Goal: Task Accomplishment & Management: Manage account settings

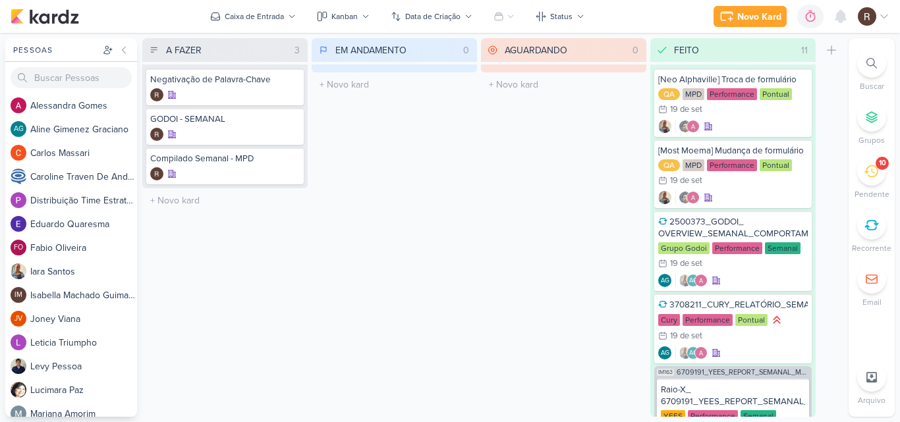
click at [858, 171] on div "10" at bounding box center [871, 171] width 29 height 29
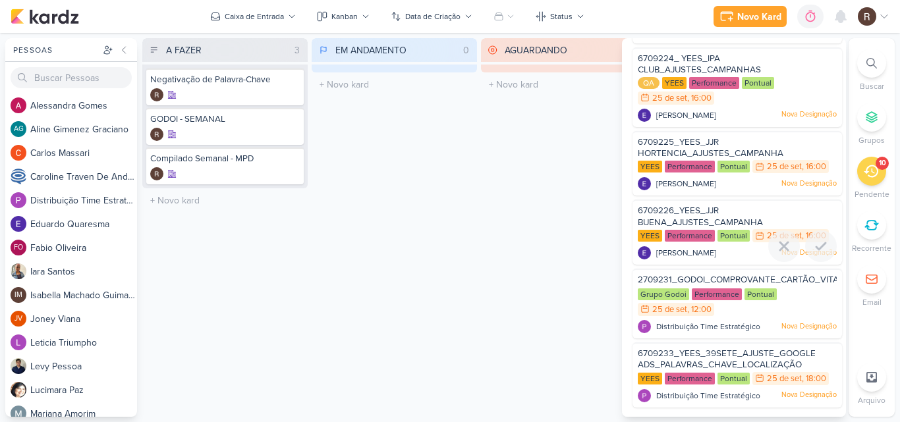
scroll to position [428, 0]
click at [821, 325] on icon at bounding box center [821, 320] width 16 height 16
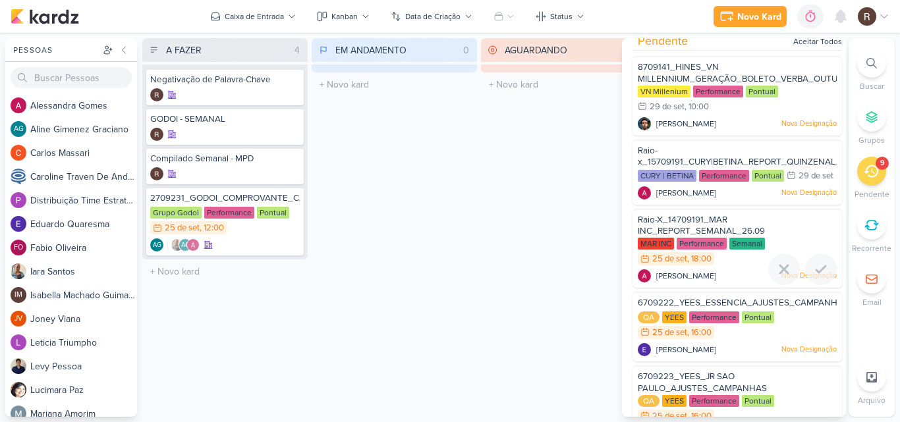
scroll to position [0, 0]
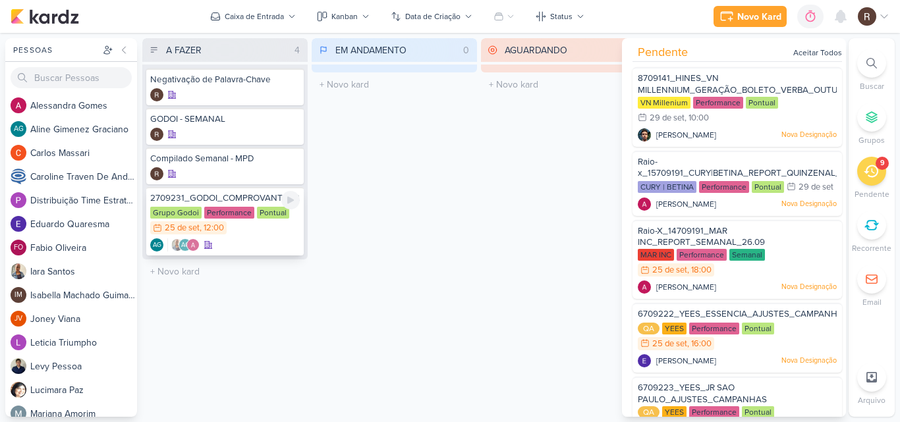
click at [243, 218] on div "Performance" at bounding box center [229, 213] width 50 height 12
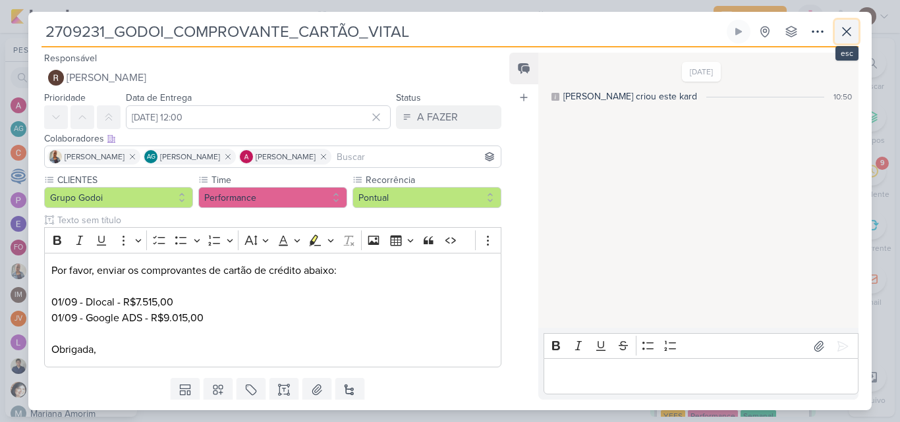
click at [841, 34] on icon at bounding box center [847, 32] width 16 height 16
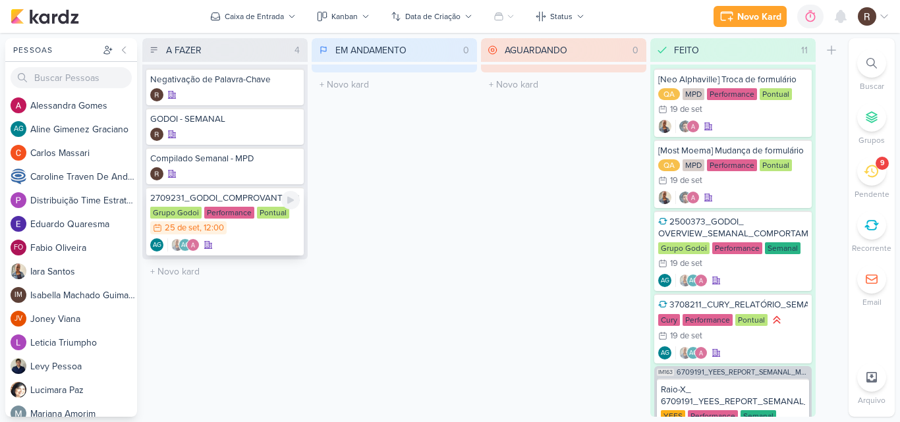
click at [240, 208] on div "Performance" at bounding box center [229, 213] width 50 height 12
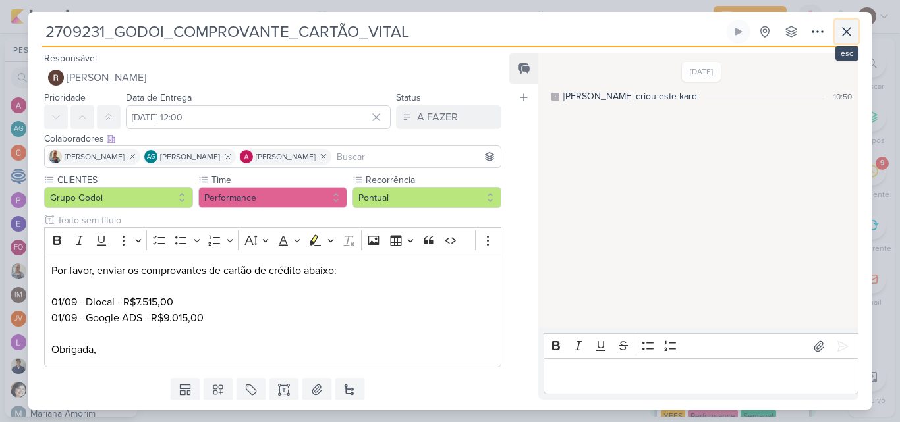
click at [847, 34] on icon at bounding box center [847, 32] width 16 height 16
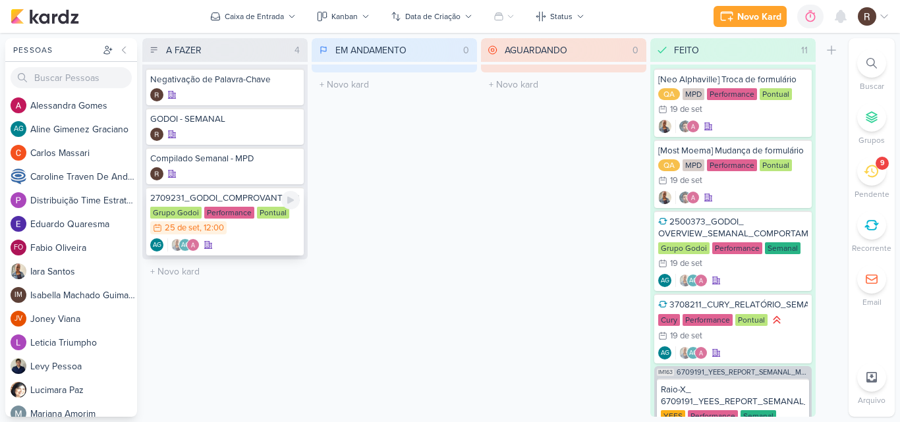
click at [246, 208] on div "Performance" at bounding box center [229, 213] width 50 height 12
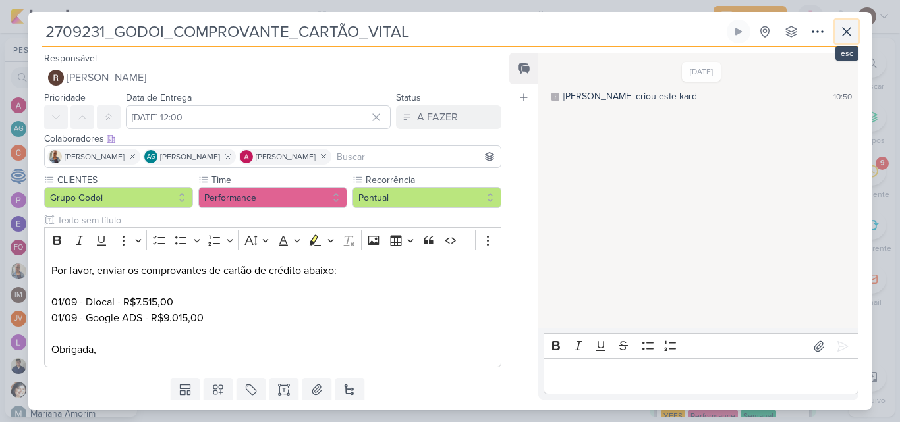
click at [849, 30] on icon at bounding box center [847, 32] width 8 height 8
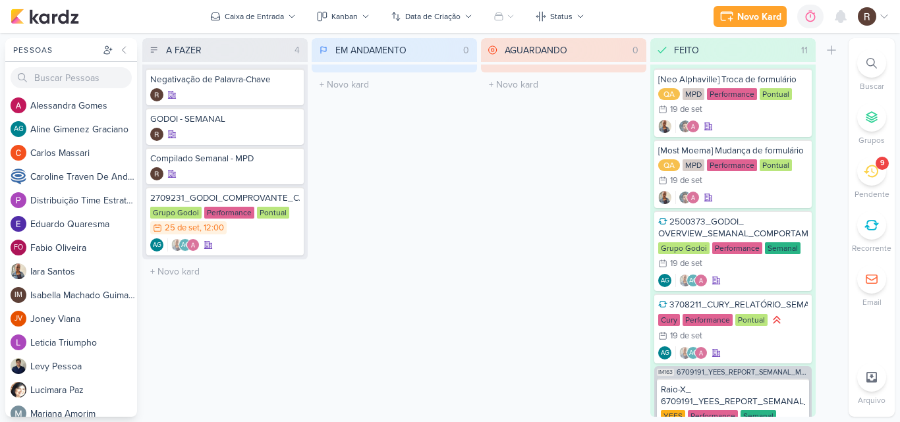
click at [868, 383] on div at bounding box center [871, 377] width 29 height 29
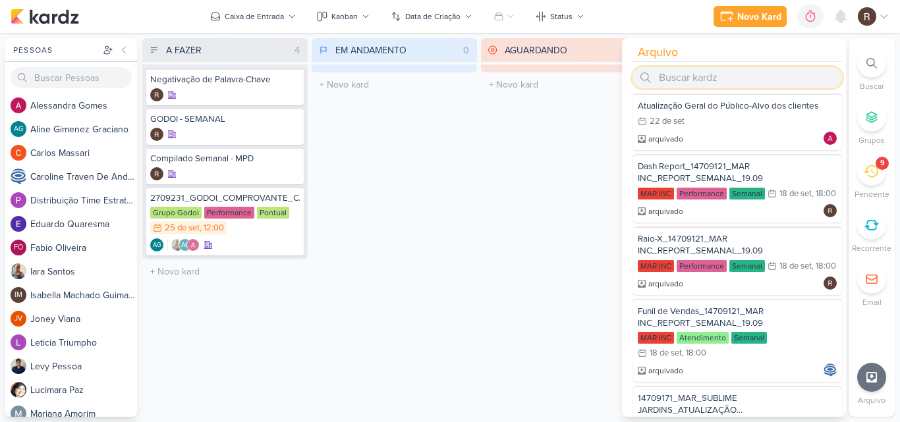
click at [729, 80] on input "search" at bounding box center [736, 77] width 209 height 21
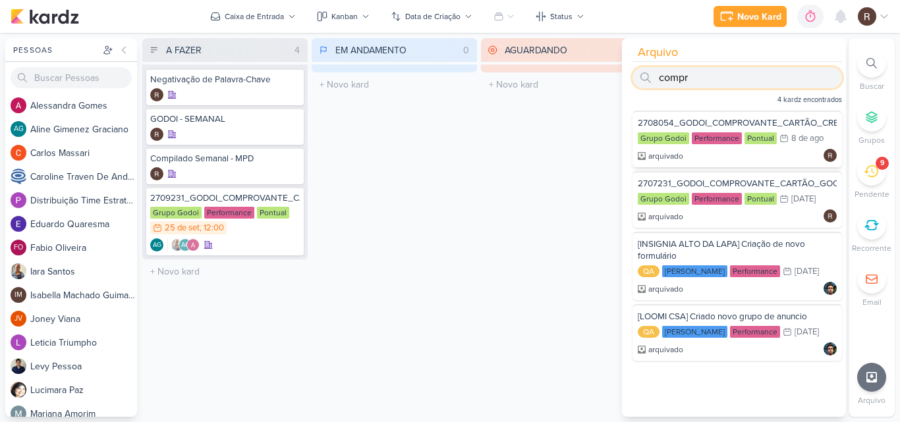
type input "compr"
click at [733, 127] on div "2708054_GODOI_COMPROVANTE_CARTÃO_CREDITO_VITAL" at bounding box center [737, 123] width 199 height 12
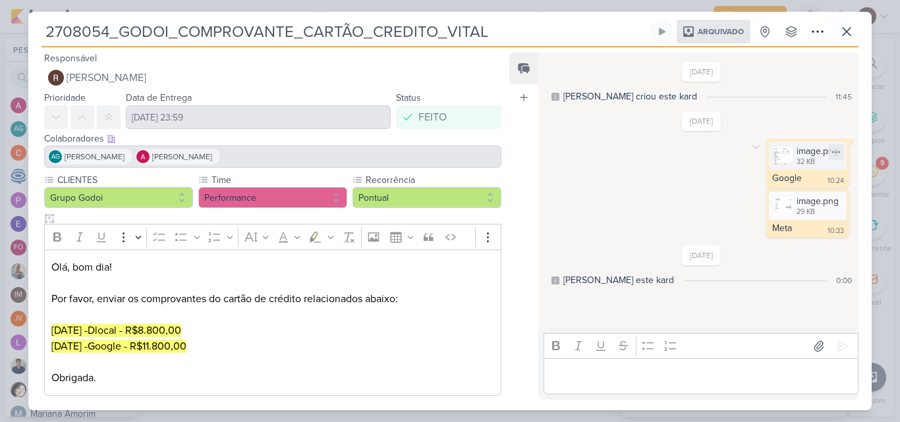
click at [777, 162] on img at bounding box center [783, 156] width 18 height 18
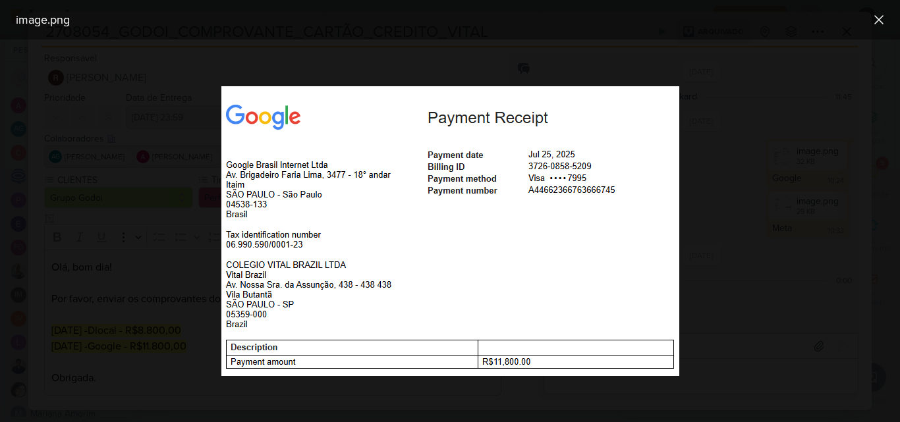
click at [762, 216] on div at bounding box center [450, 231] width 900 height 383
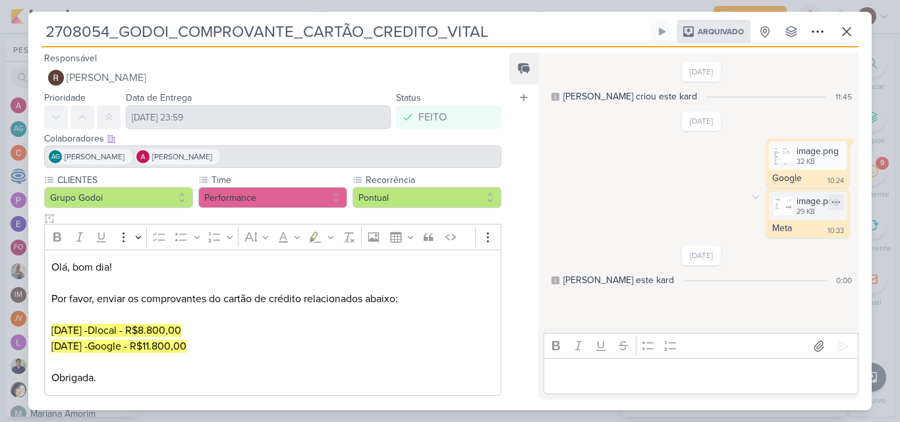
click at [779, 204] on img at bounding box center [783, 206] width 18 height 18
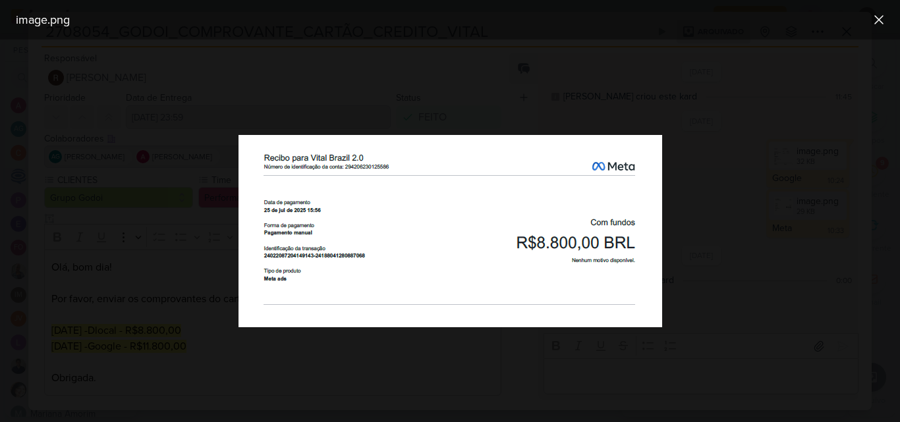
click at [749, 259] on div at bounding box center [450, 231] width 900 height 383
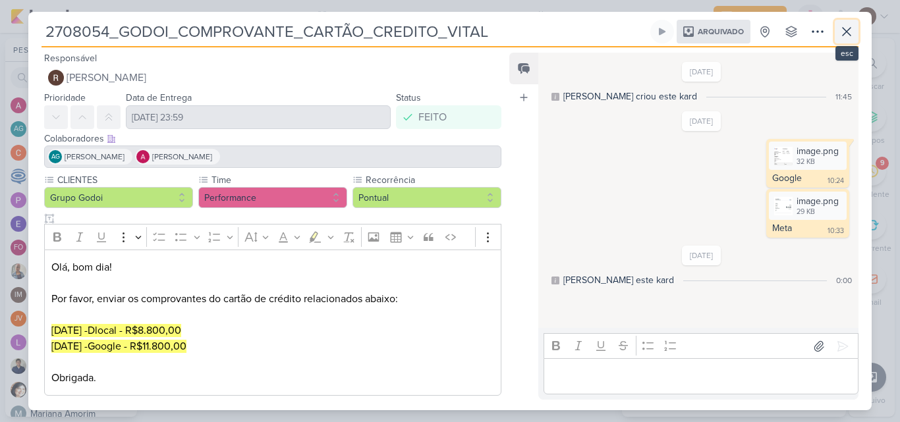
click at [839, 36] on icon at bounding box center [847, 32] width 16 height 16
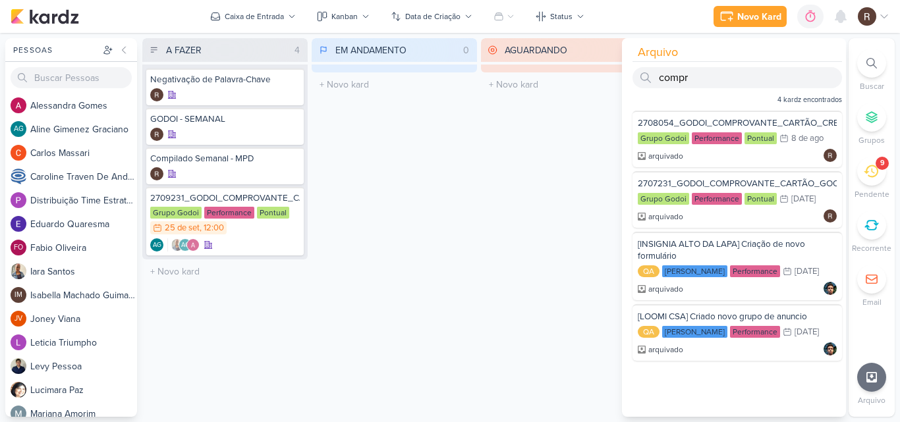
click at [536, 151] on div "AGUARDANDO 0 Mover Para Esquerda Mover Para Direita [GEOGRAPHIC_DATA] O título …" at bounding box center [563, 227] width 165 height 379
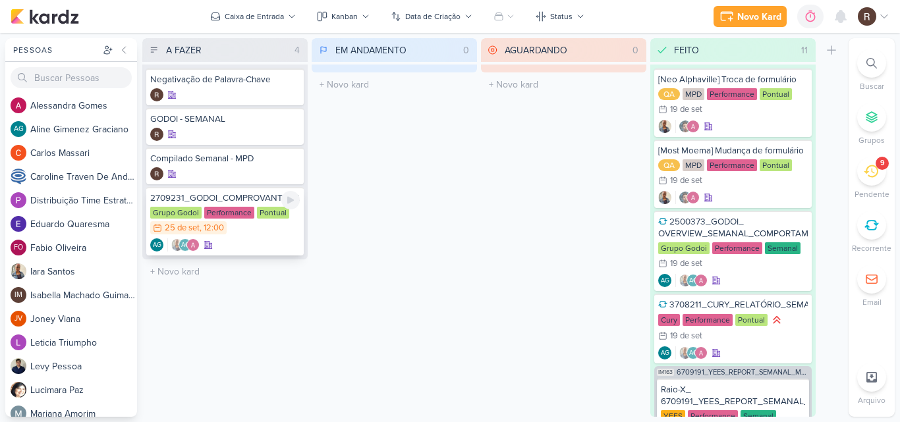
click at [274, 217] on div "Pontual" at bounding box center [273, 213] width 32 height 12
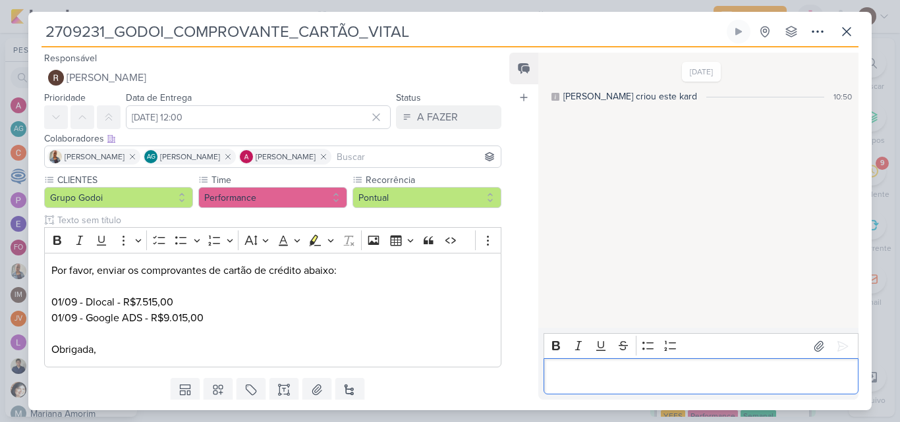
click at [585, 364] on div "Editor editing area: main" at bounding box center [700, 376] width 315 height 36
click at [642, 372] on p "Editor editing area: main" at bounding box center [700, 377] width 301 height 16
click at [845, 352] on button at bounding box center [842, 346] width 21 height 21
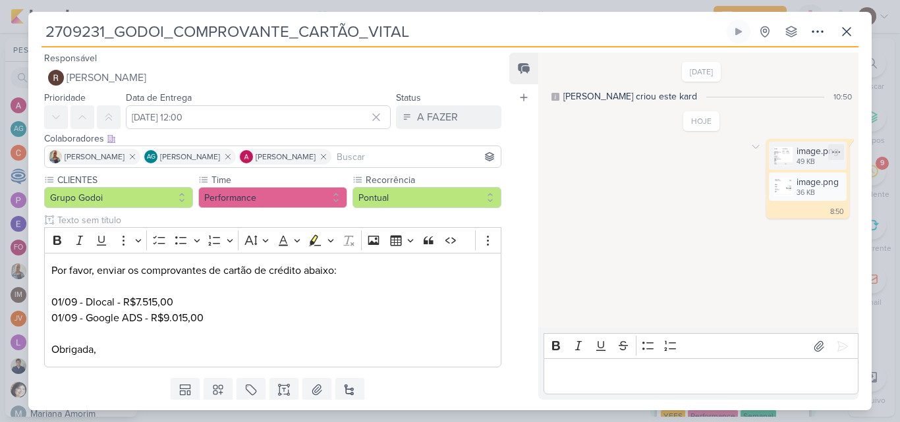
click at [769, 160] on div "image.png 49 KB" at bounding box center [808, 156] width 78 height 28
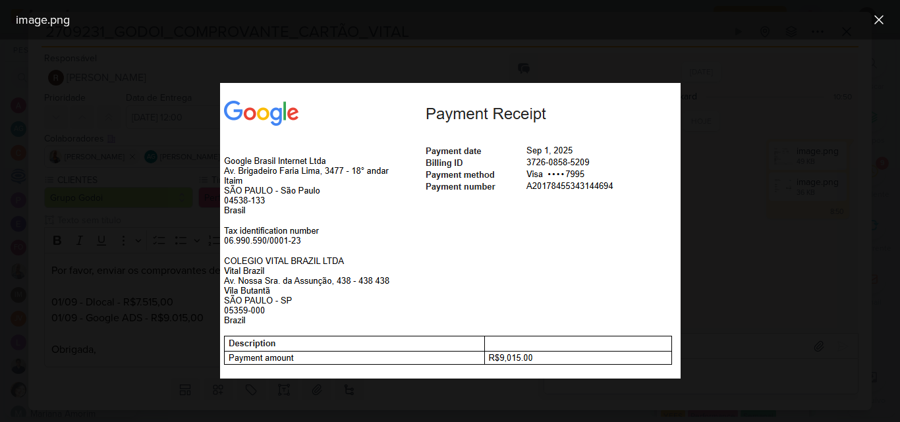
click at [744, 195] on div at bounding box center [450, 231] width 900 height 383
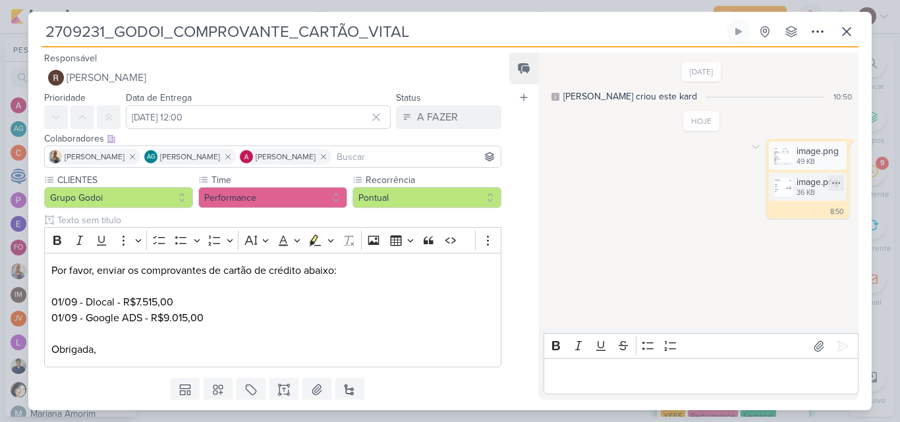
click at [783, 190] on img at bounding box center [783, 187] width 18 height 18
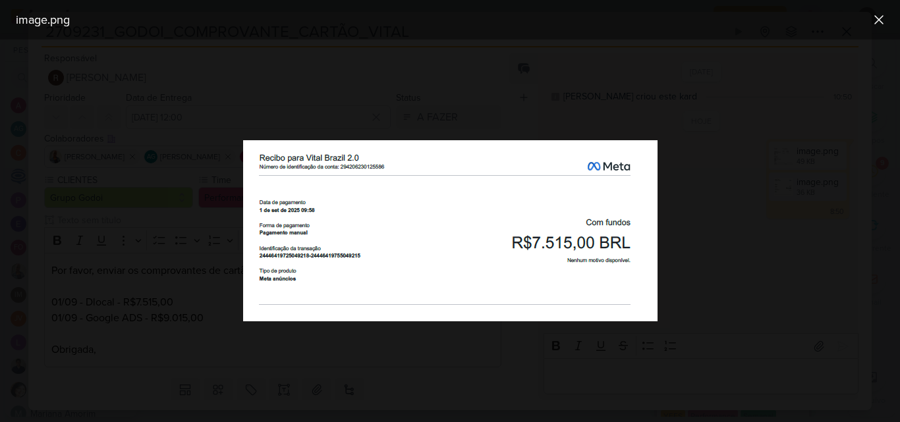
click at [739, 282] on div at bounding box center [450, 231] width 900 height 383
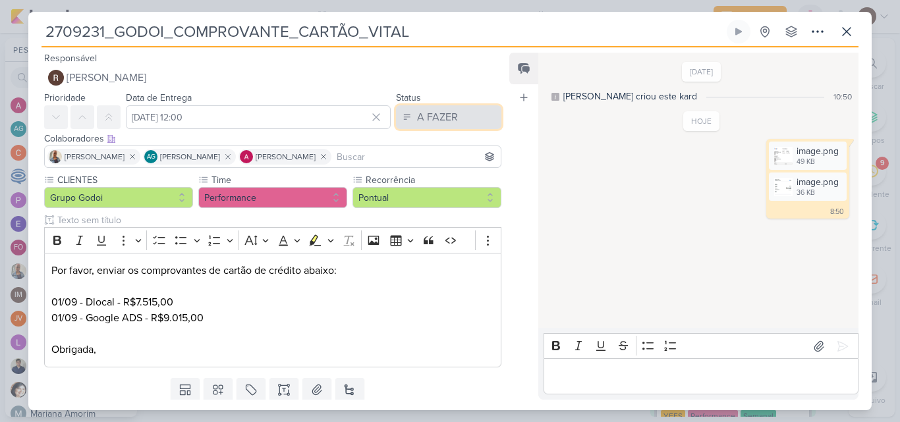
click at [445, 119] on div "A FAZER" at bounding box center [437, 117] width 41 height 16
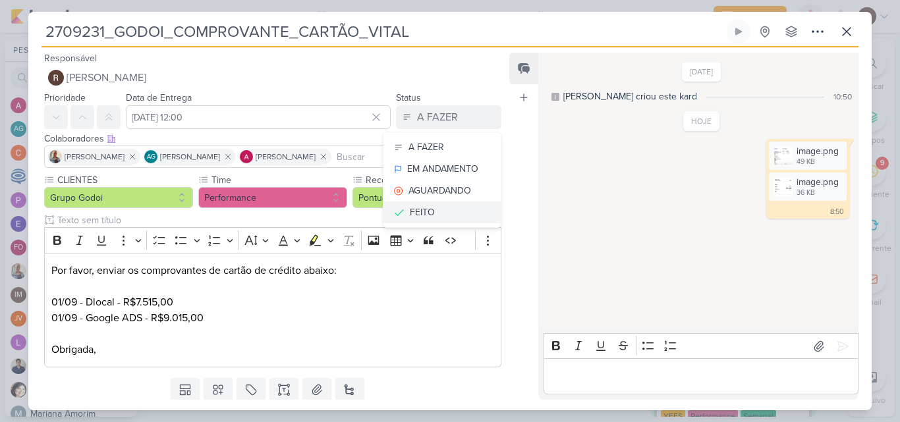
click at [442, 206] on button "FEITO" at bounding box center [441, 213] width 117 height 22
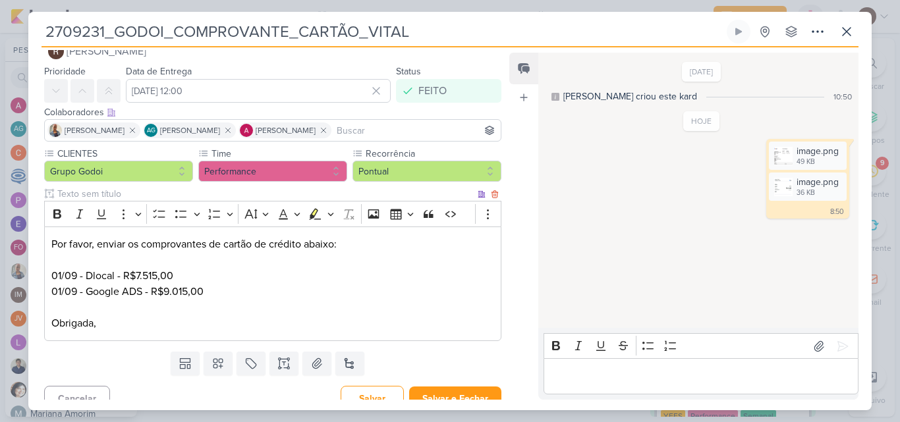
scroll to position [41, 0]
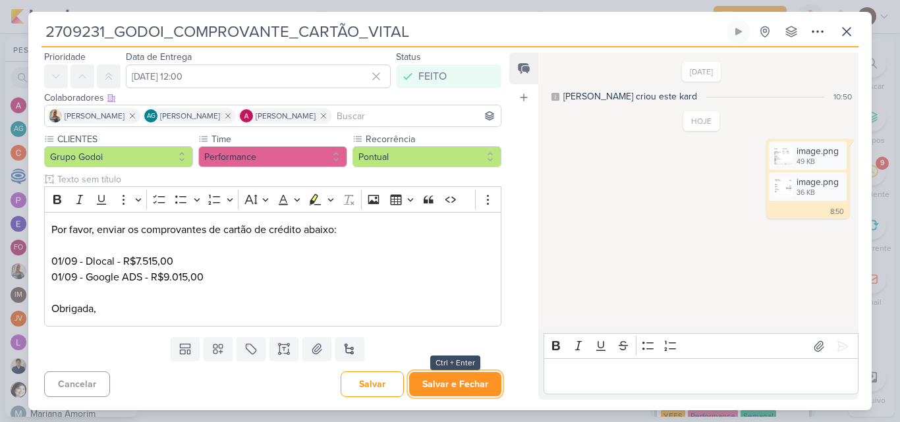
click at [459, 394] on button "Salvar e Fechar" at bounding box center [455, 384] width 92 height 24
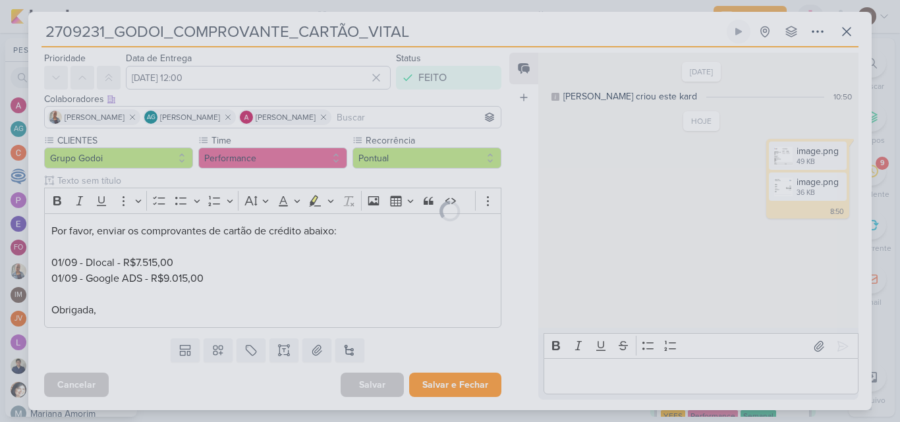
scroll to position [40, 0]
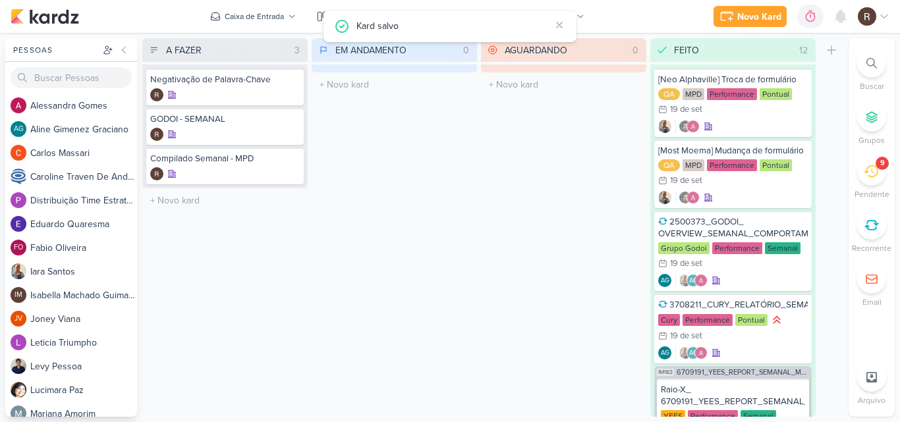
click at [858, 167] on div "9" at bounding box center [871, 171] width 29 height 29
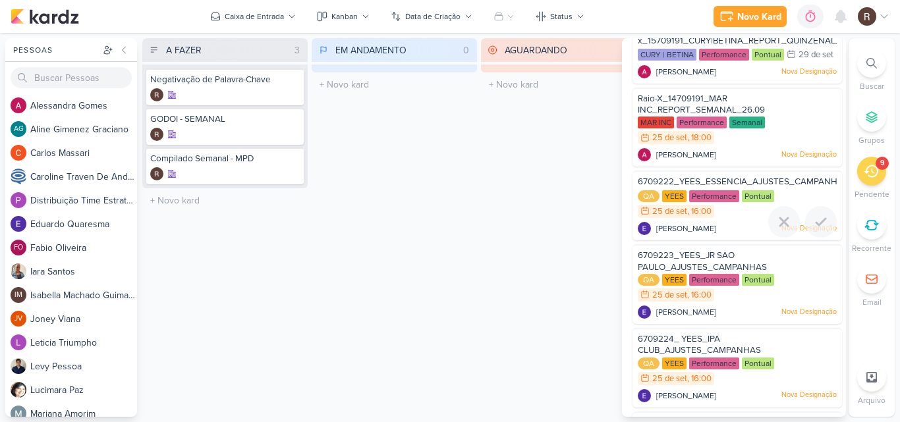
scroll to position [132, 0]
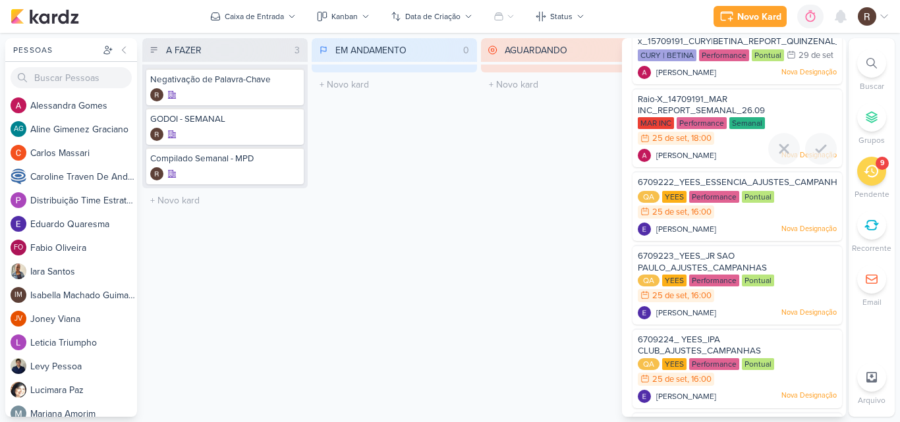
click at [746, 146] on div "MAR INC Performance Semanal 25/9 [DATE] 18:00" at bounding box center [737, 131] width 199 height 29
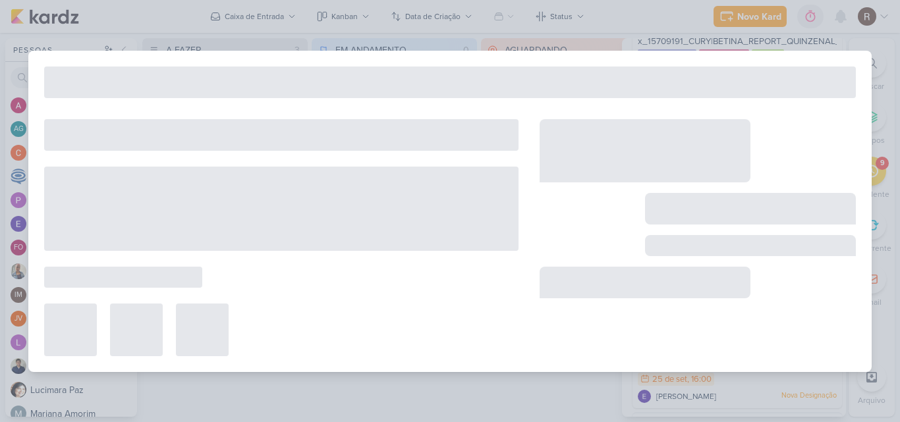
type input "Raio-X_14709191_MAR INC_REPORT_SEMANAL_26.09"
type input "[DATE] 18:00"
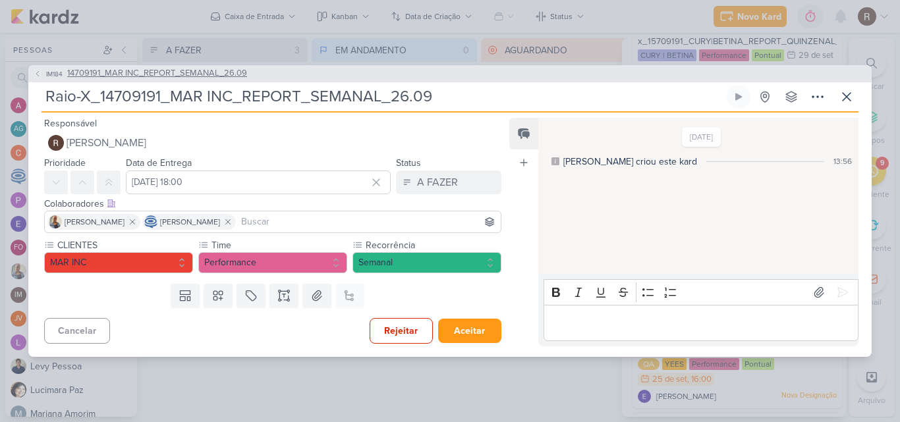
click at [182, 74] on span "14709191_MAR INC_REPORT_SEMANAL_26.09" at bounding box center [157, 73] width 180 height 13
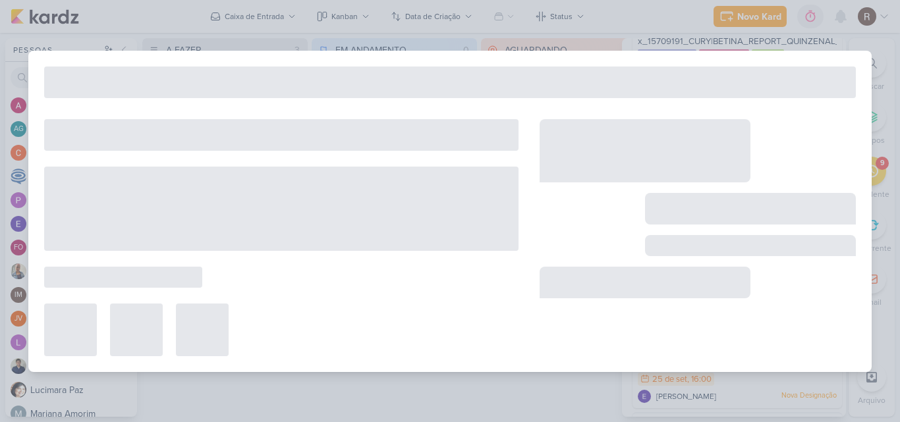
type input "14709191_MAR INC_REPORT_SEMANAL_26.09"
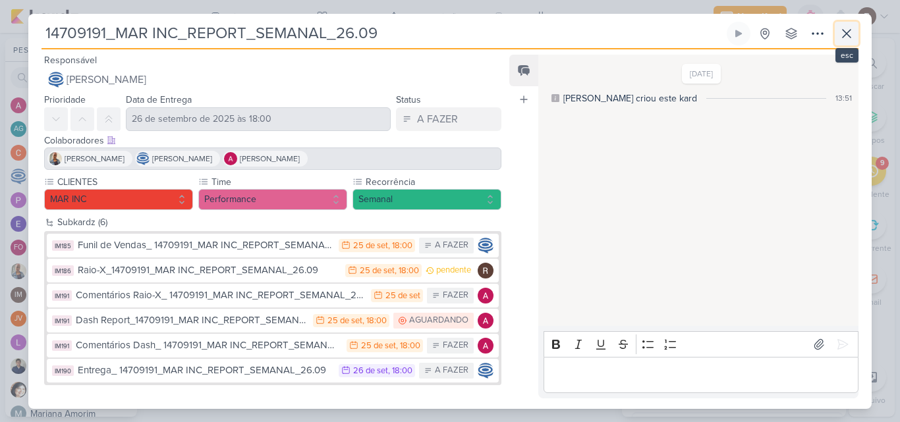
click at [847, 27] on icon at bounding box center [847, 34] width 16 height 16
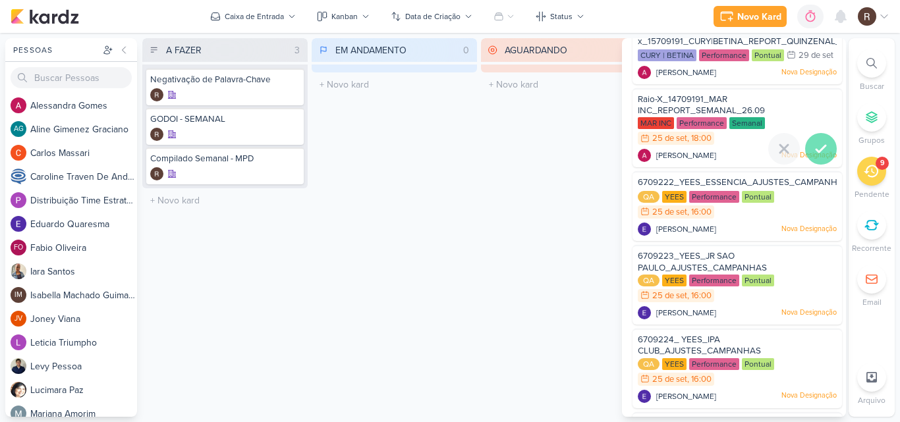
click at [816, 156] on icon at bounding box center [821, 149] width 16 height 16
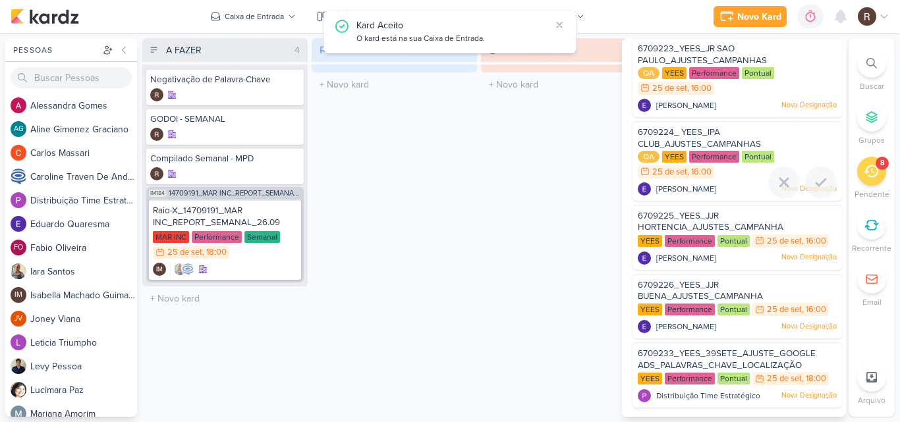
scroll to position [270, 0]
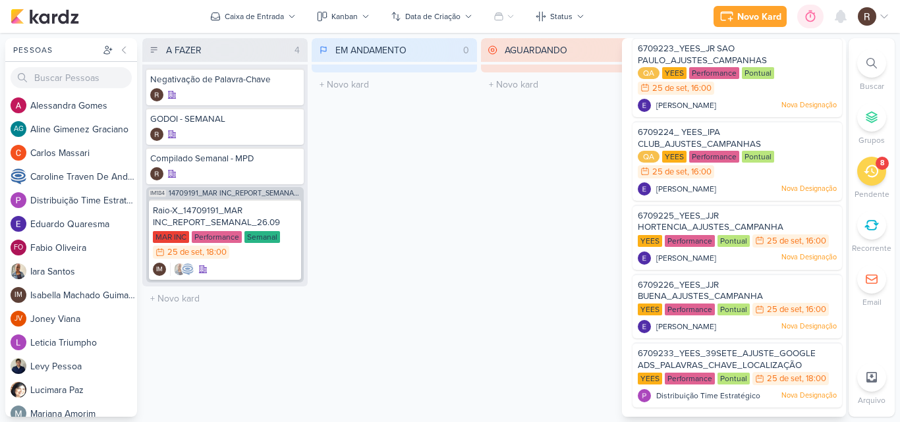
click at [805, 22] on icon at bounding box center [810, 16] width 13 height 13
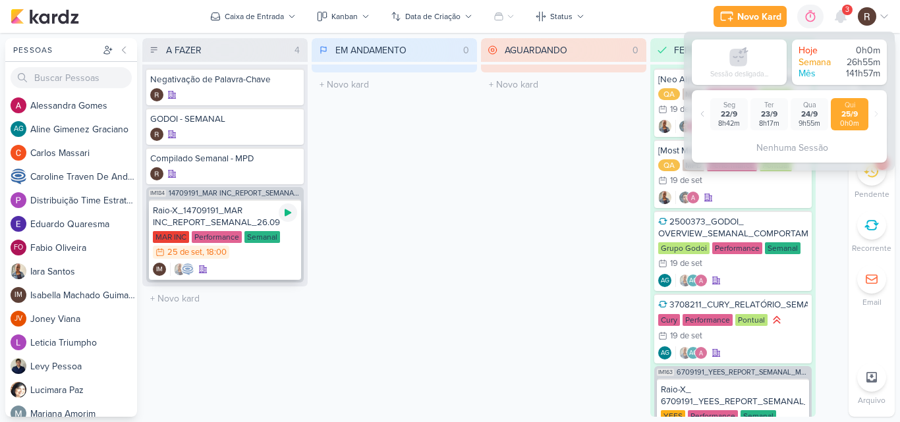
click at [289, 216] on icon at bounding box center [288, 213] width 11 height 11
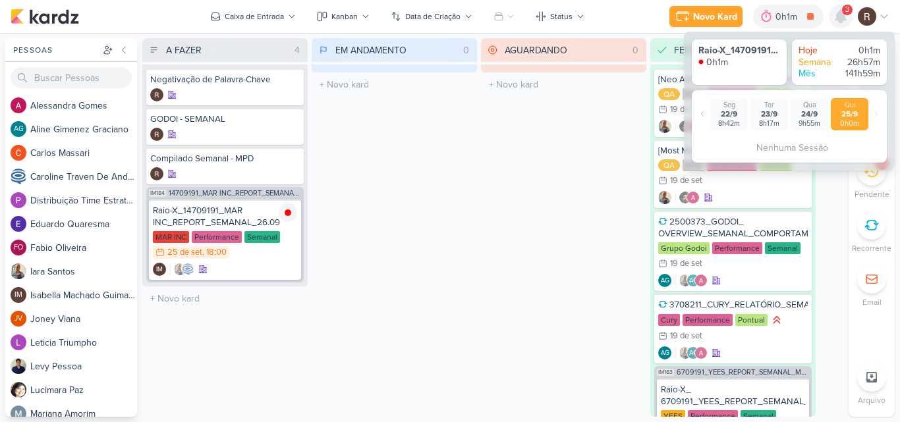
click at [837, 17] on icon at bounding box center [840, 17] width 11 height 12
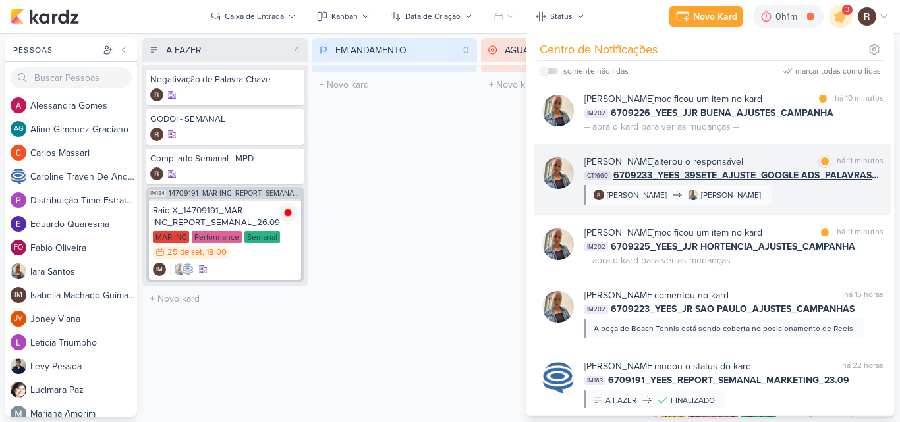
click at [794, 194] on div "[PERSON_NAME] alterou o responsável marcar como lida há 11 minutos CT1660 67092…" at bounding box center [733, 180] width 299 height 50
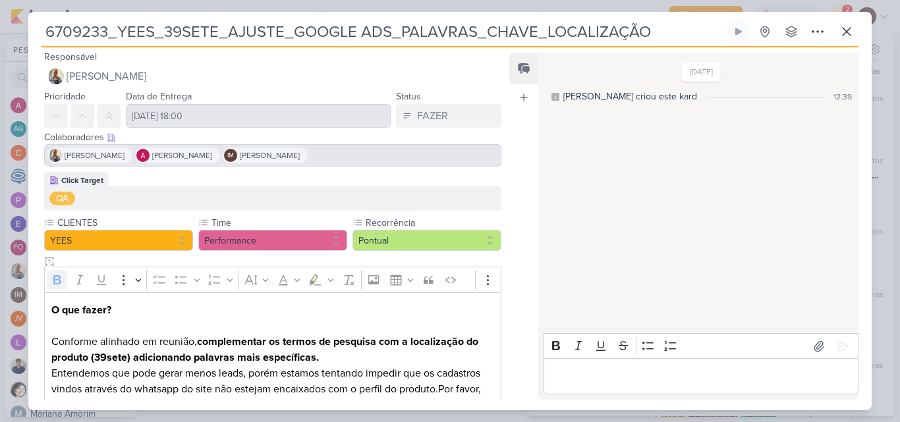
scroll to position [0, 0]
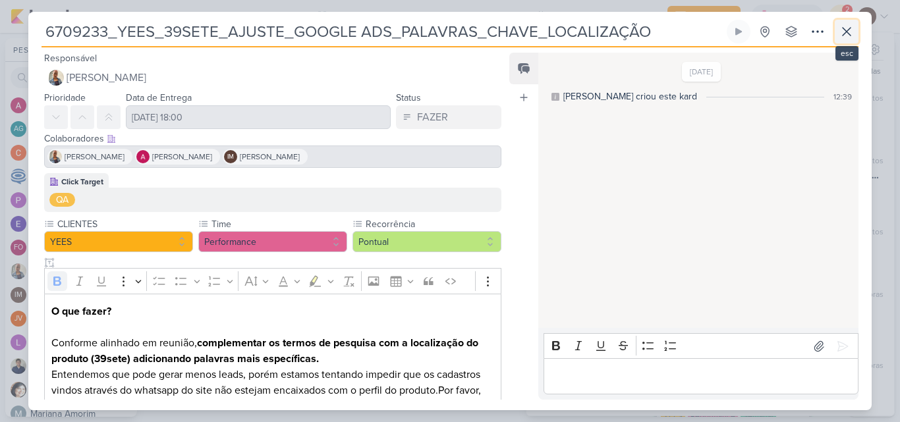
click at [845, 33] on icon at bounding box center [847, 32] width 8 height 8
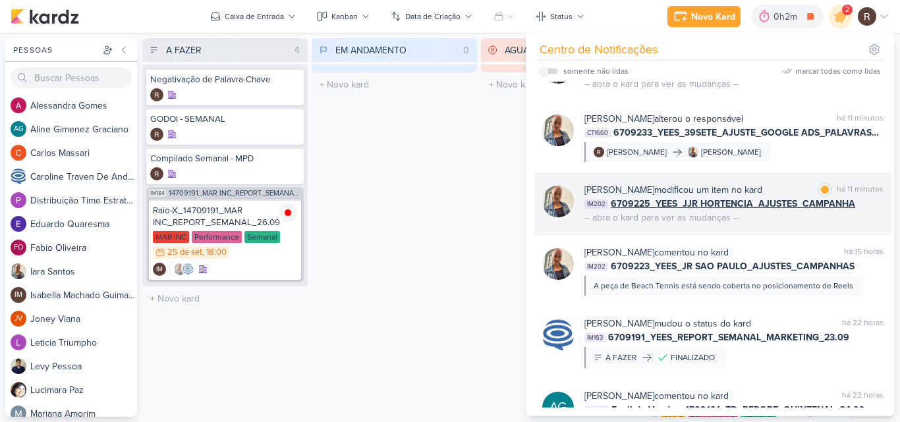
scroll to position [66, 0]
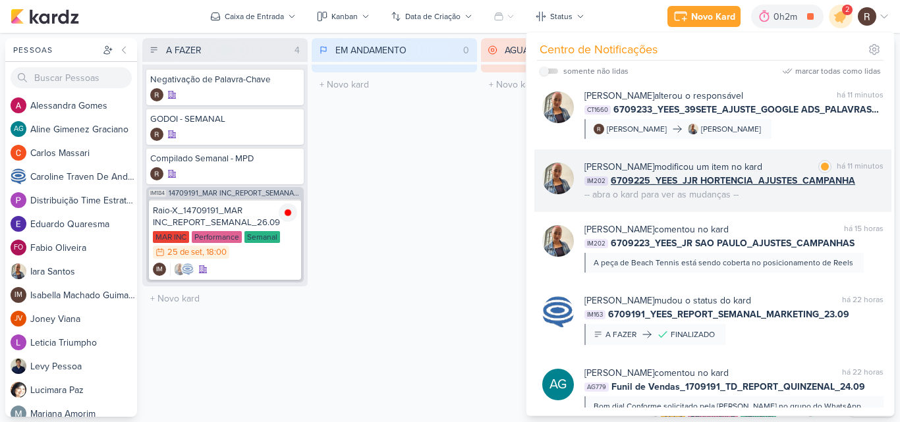
click at [787, 191] on div "[PERSON_NAME] modificou um item no kard marcar como lida há 11 minutos IM202 67…" at bounding box center [733, 181] width 299 height 42
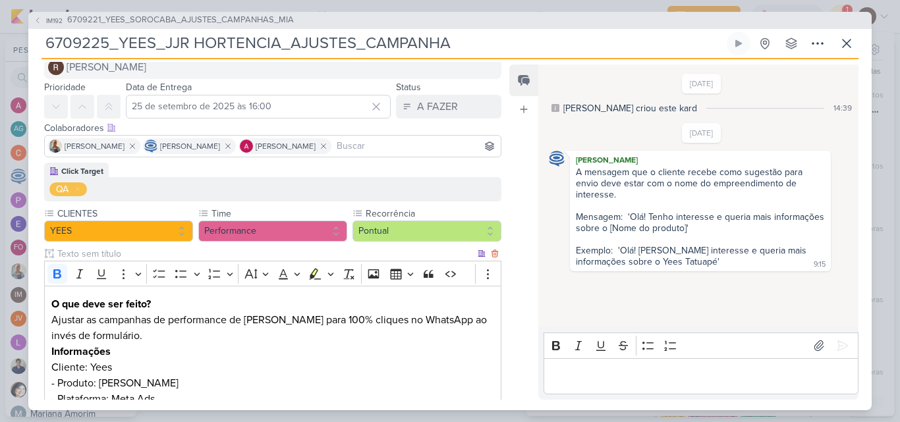
scroll to position [0, 0]
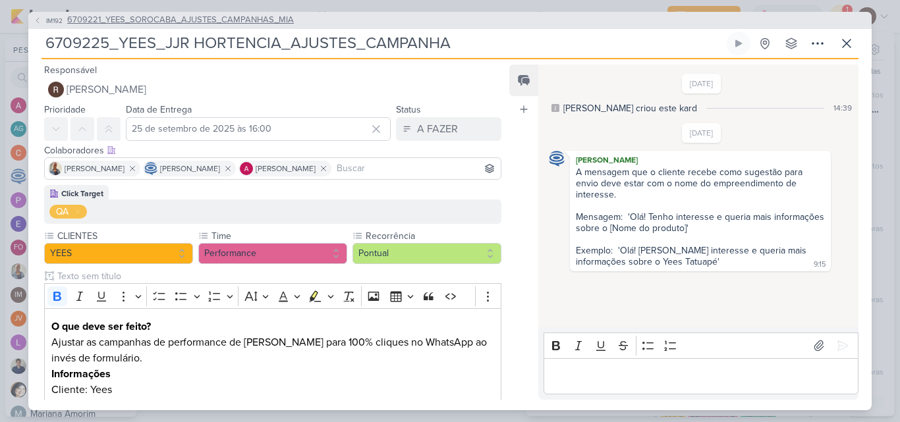
click at [256, 18] on span "6709221_YEES_SOROCABA_AJUSTES_CAMPANHAS_MIA" at bounding box center [180, 20] width 227 height 13
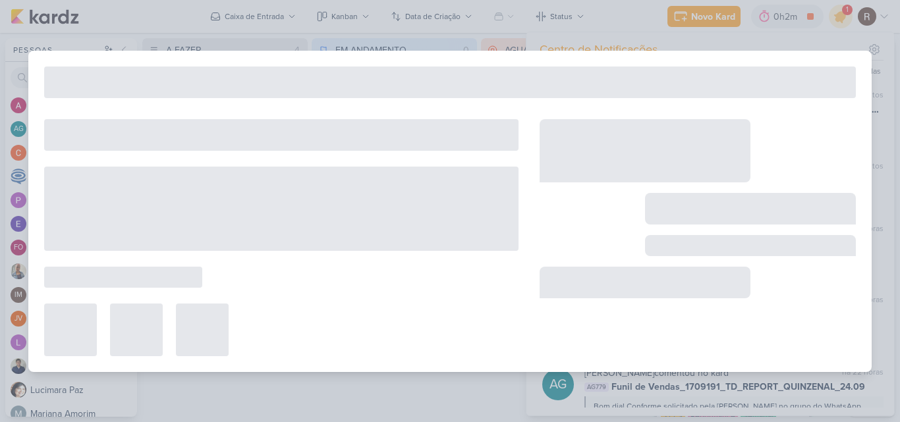
type input "6709221_YEES_SOROCABA_AJUSTES_CAMPANHAS_MIA"
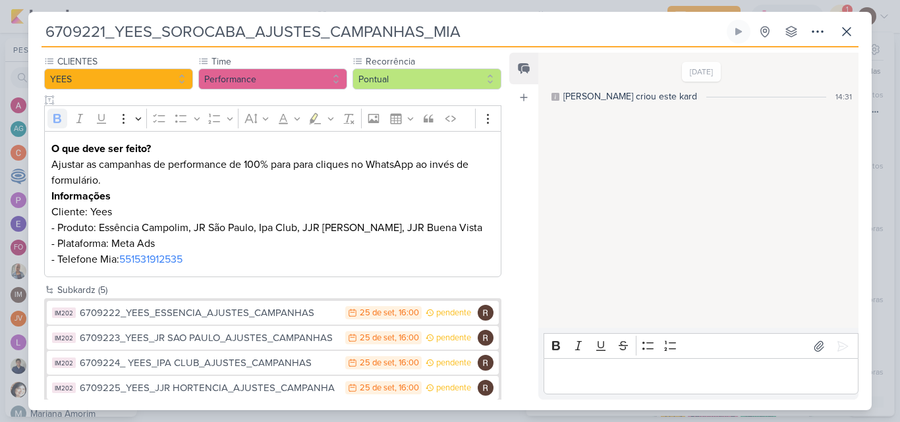
scroll to position [159, 0]
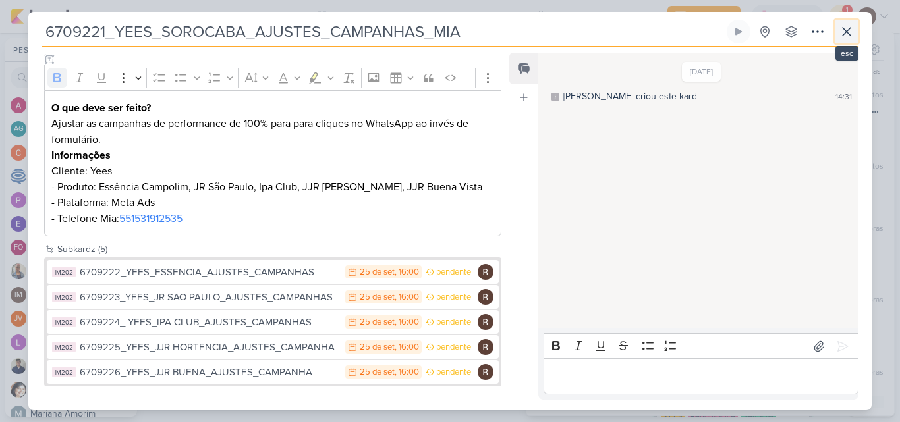
click at [845, 34] on icon at bounding box center [847, 32] width 16 height 16
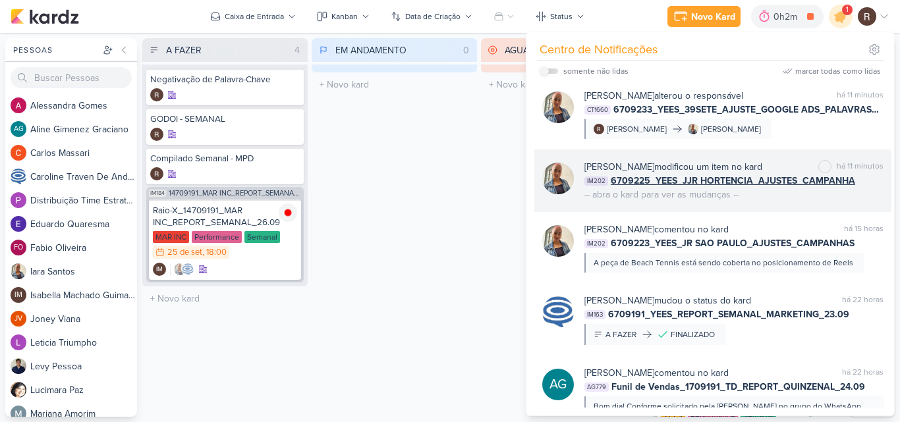
scroll to position [0, 0]
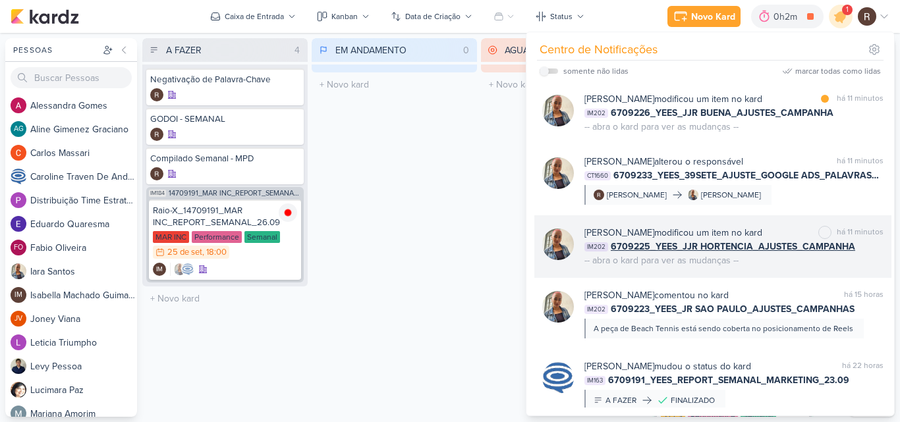
click at [751, 270] on div "[PERSON_NAME] modificou um item no kard marcar como não lida há 11 minutos IM20…" at bounding box center [712, 246] width 357 height 63
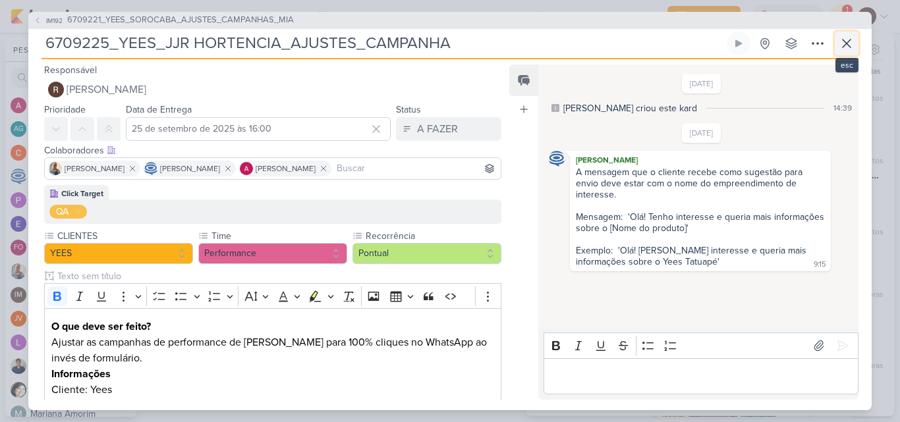
click at [839, 48] on icon at bounding box center [847, 44] width 16 height 16
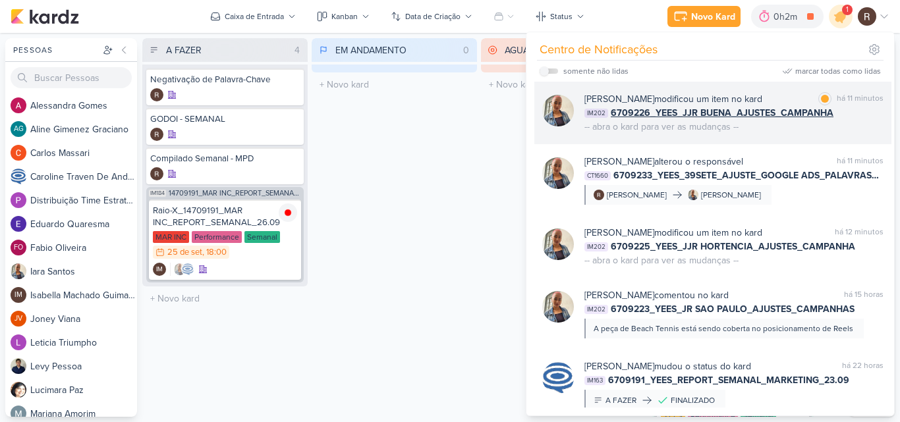
click at [783, 132] on div "[PERSON_NAME] modificou um item no kard marcar como lida há 11 minutos IM202 67…" at bounding box center [733, 113] width 299 height 42
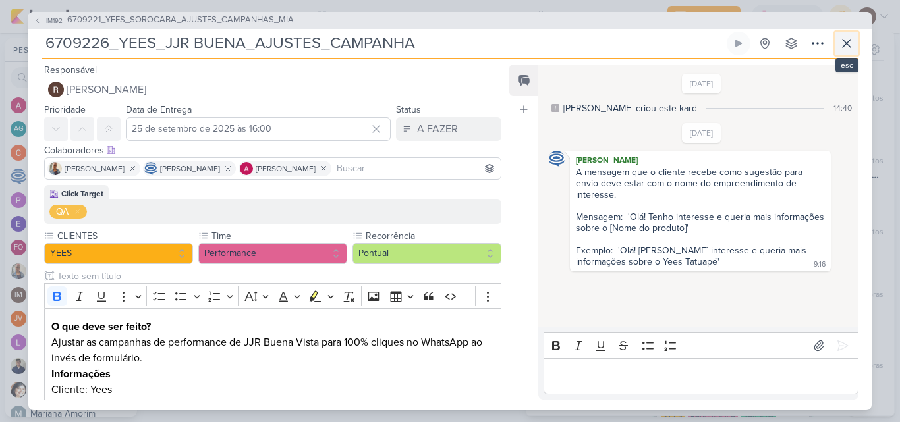
click at [853, 50] on icon at bounding box center [847, 44] width 16 height 16
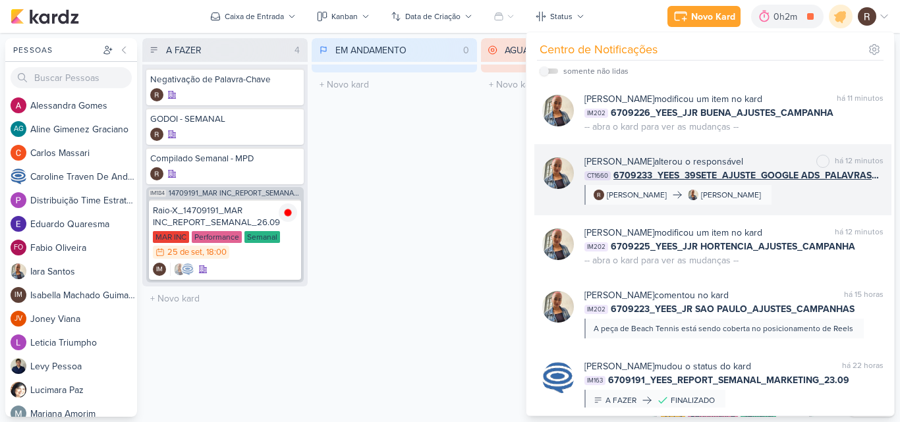
click at [775, 192] on div "[PERSON_NAME] alterou o responsável marcar como não lida há 12 minutos CT1660 6…" at bounding box center [733, 180] width 299 height 50
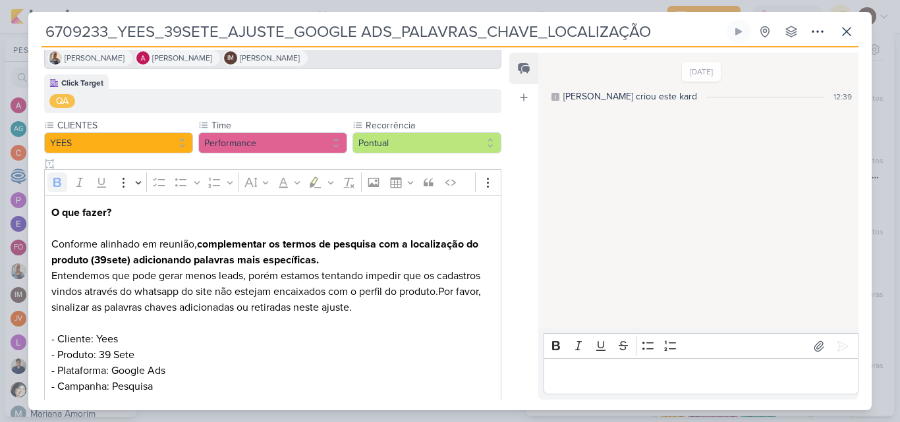
scroll to position [117, 0]
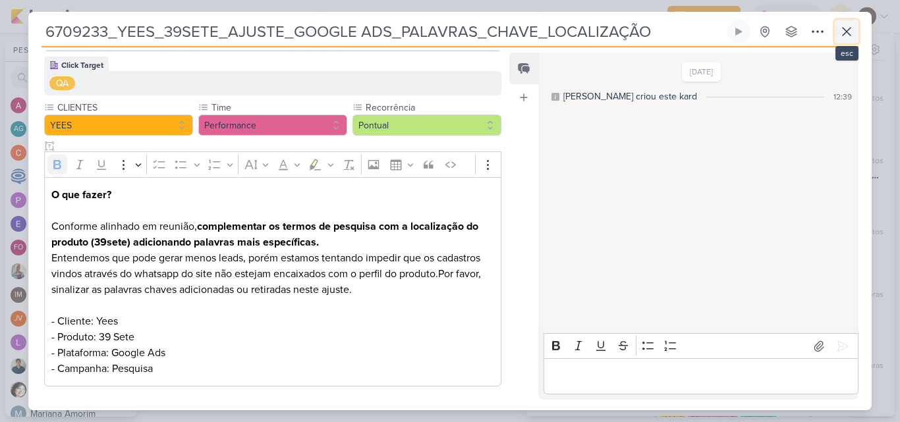
click at [847, 34] on icon at bounding box center [847, 32] width 16 height 16
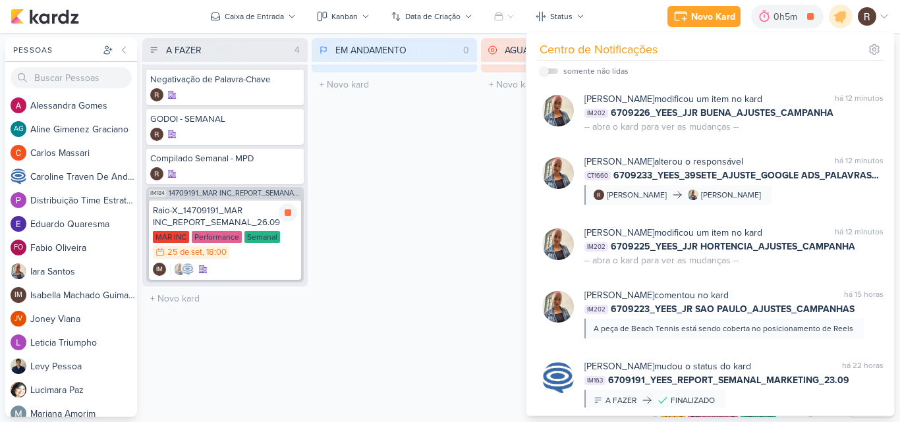
click at [269, 221] on div "Raio-X_14709191_MAR INC_REPORT_SEMANAL_26.09" at bounding box center [225, 217] width 144 height 24
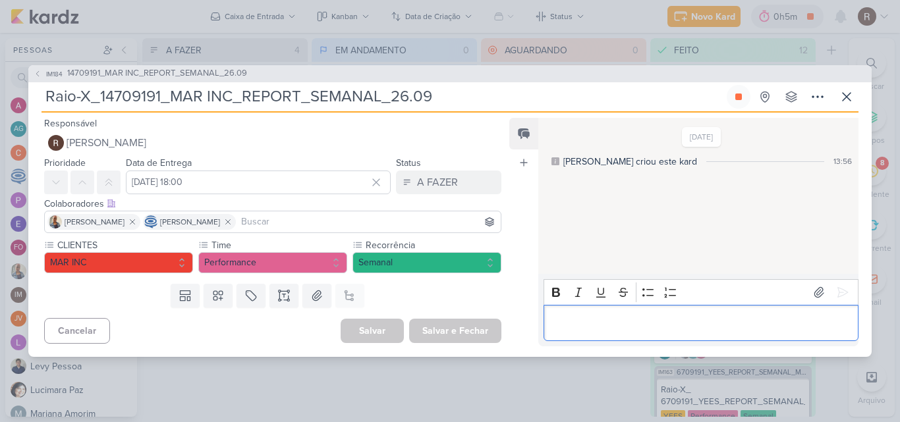
click at [604, 327] on p "Editor editing area: main" at bounding box center [700, 323] width 301 height 16
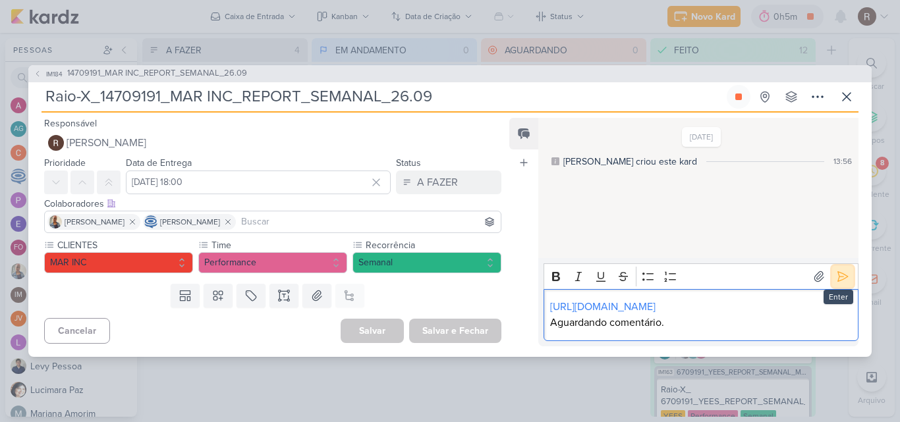
click at [836, 270] on icon at bounding box center [842, 276] width 13 height 13
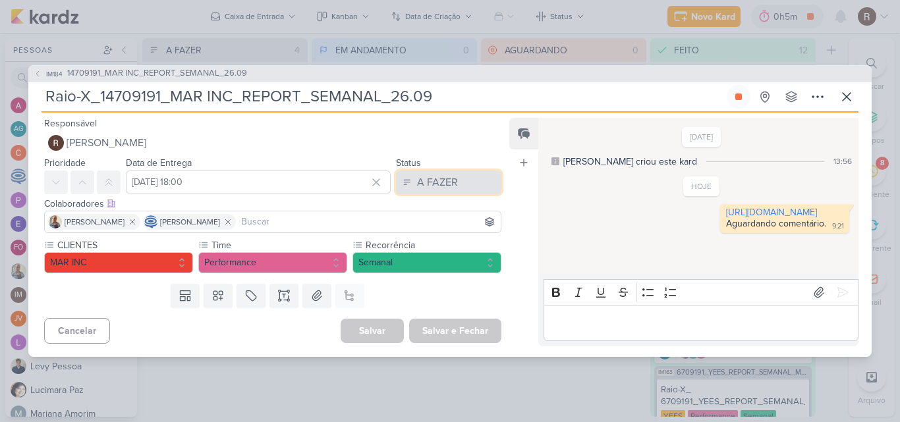
click at [456, 184] on button "A FAZER" at bounding box center [448, 183] width 105 height 24
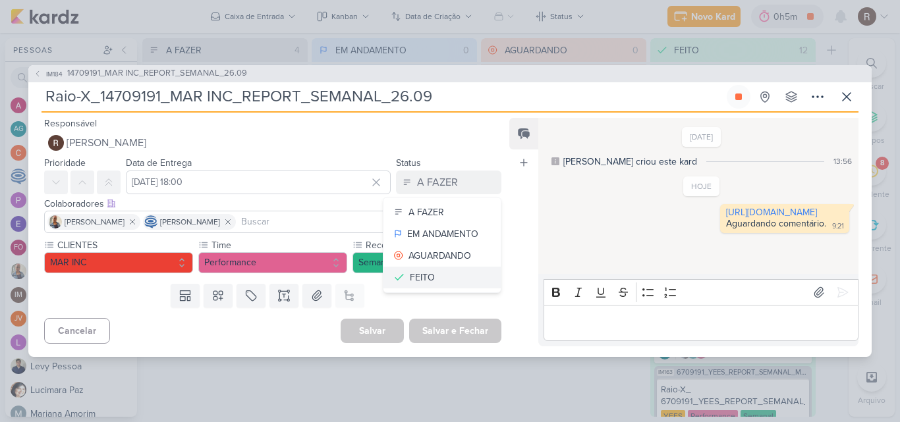
click at [439, 281] on button "FEITO" at bounding box center [441, 278] width 117 height 22
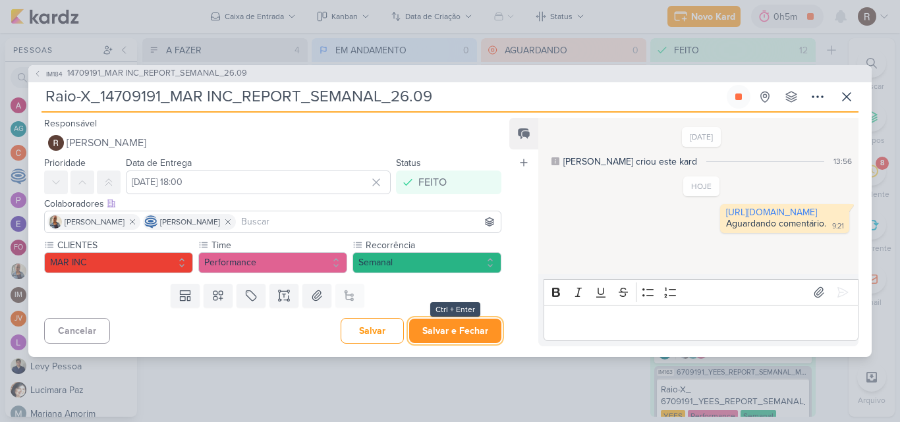
click at [459, 323] on button "Salvar e Fechar" at bounding box center [455, 331] width 92 height 24
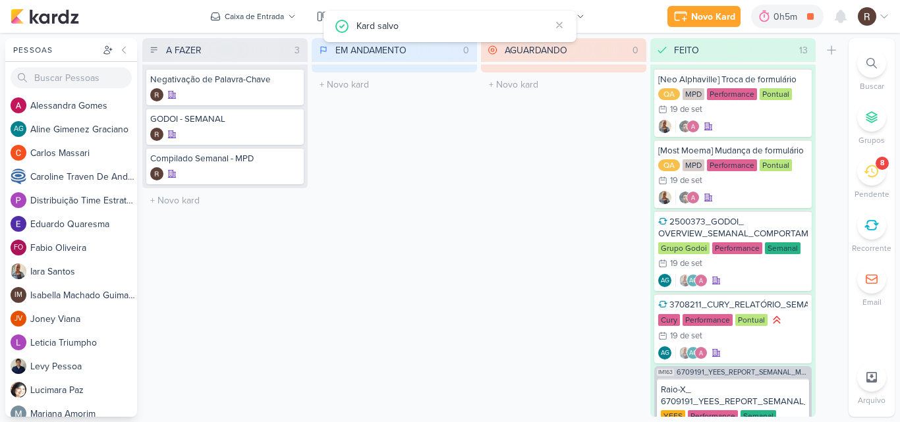
click at [877, 177] on icon at bounding box center [871, 171] width 14 height 14
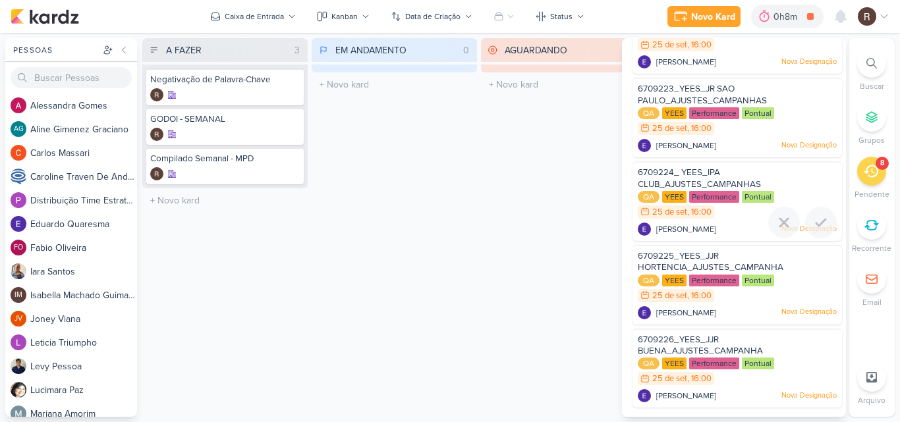
scroll to position [230, 0]
click at [675, 345] on span "6709226_YEES_JJR BUENA_AJUSTES_CAMPANHA" at bounding box center [700, 346] width 125 height 22
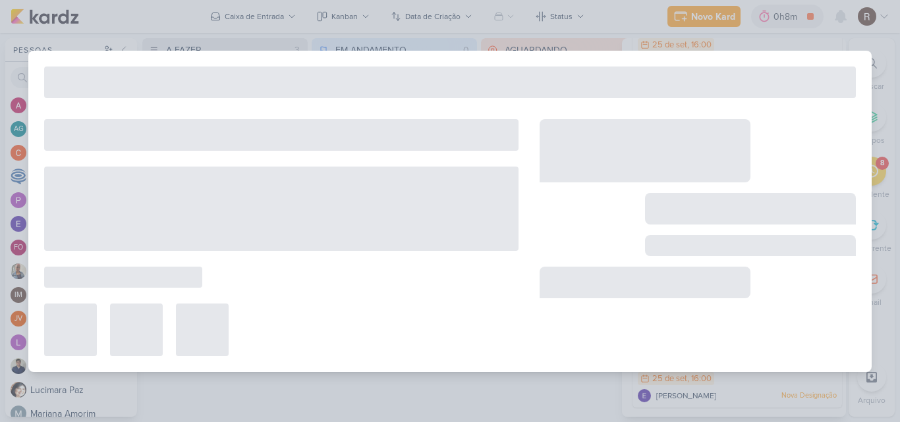
type input "6709226_YEES_JJR BUENA_AJUSTES_CAMPANHA"
type input "25 de setembro de 2025 às 16:00"
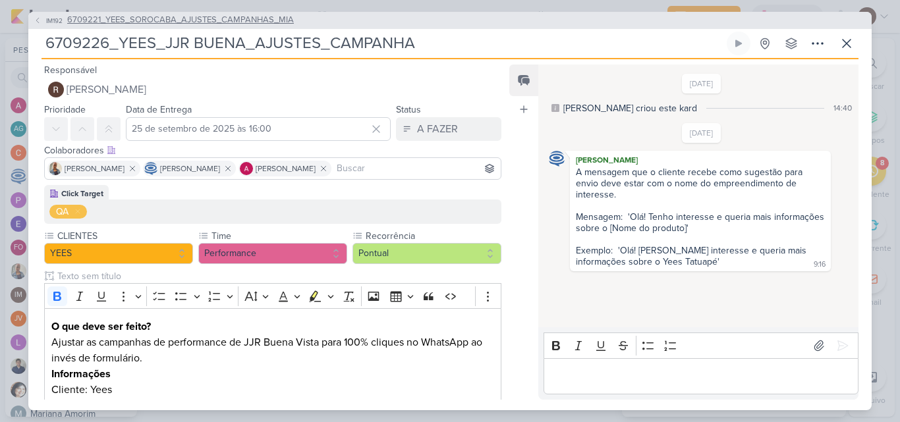
click at [246, 22] on span "6709221_YEES_SOROCABA_AJUSTES_CAMPANHAS_MIA" at bounding box center [180, 20] width 227 height 13
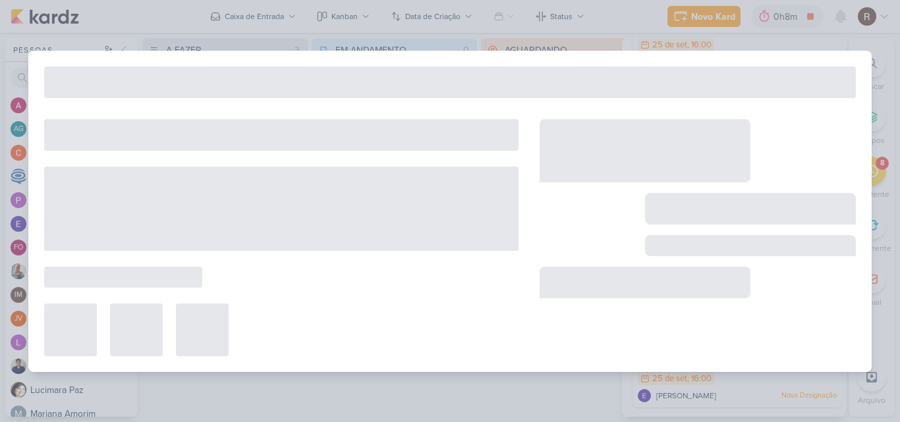
type input "6709221_YEES_SOROCABA_AJUSTES_CAMPANHAS_MIA"
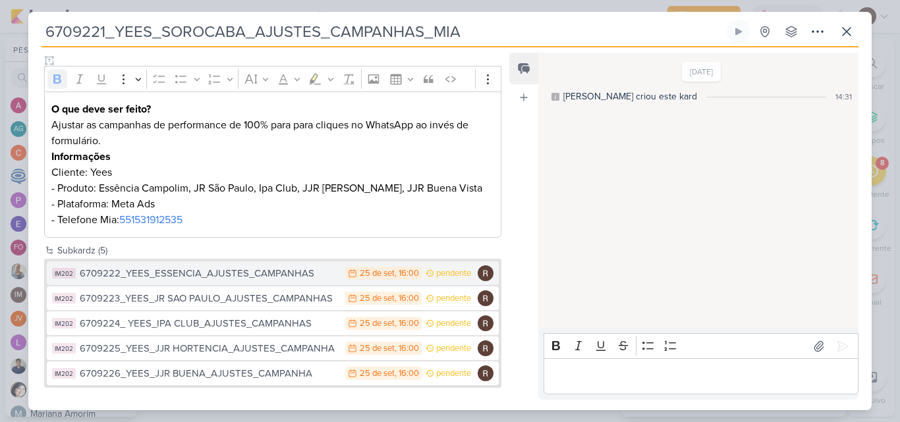
scroll to position [159, 0]
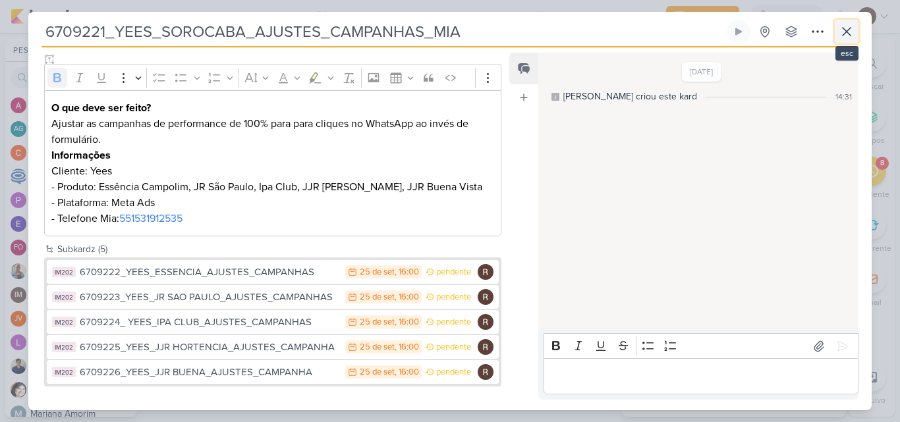
click at [841, 28] on icon at bounding box center [847, 32] width 16 height 16
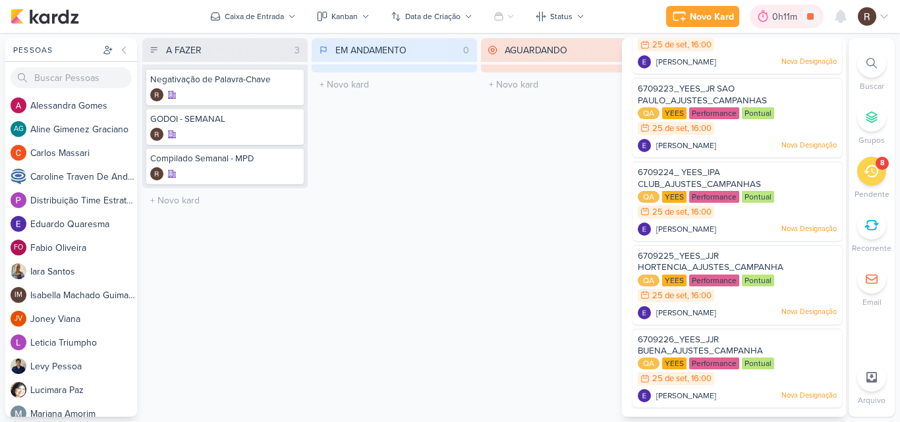
click at [777, 22] on div "0h11m" at bounding box center [786, 17] width 29 height 14
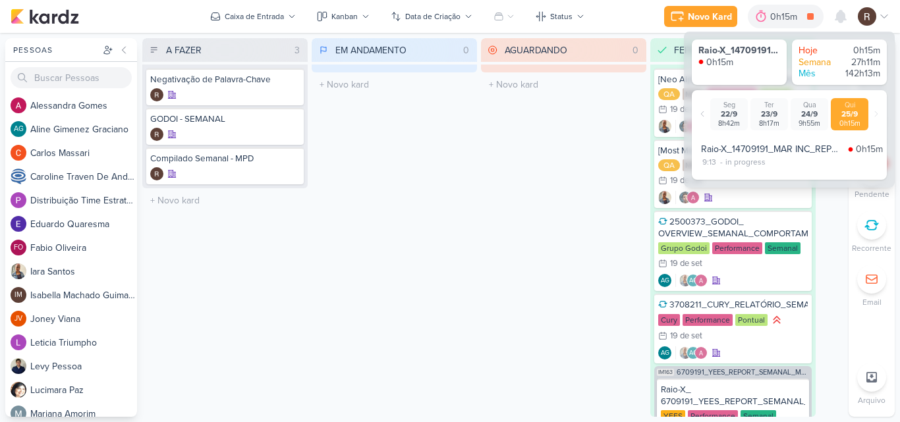
click at [470, 146] on div "EM ANDAMENTO 0 Mover Para Esquerda Mover Para Direita [GEOGRAPHIC_DATA] O títul…" at bounding box center [394, 227] width 165 height 379
